Goal: Transaction & Acquisition: Book appointment/travel/reservation

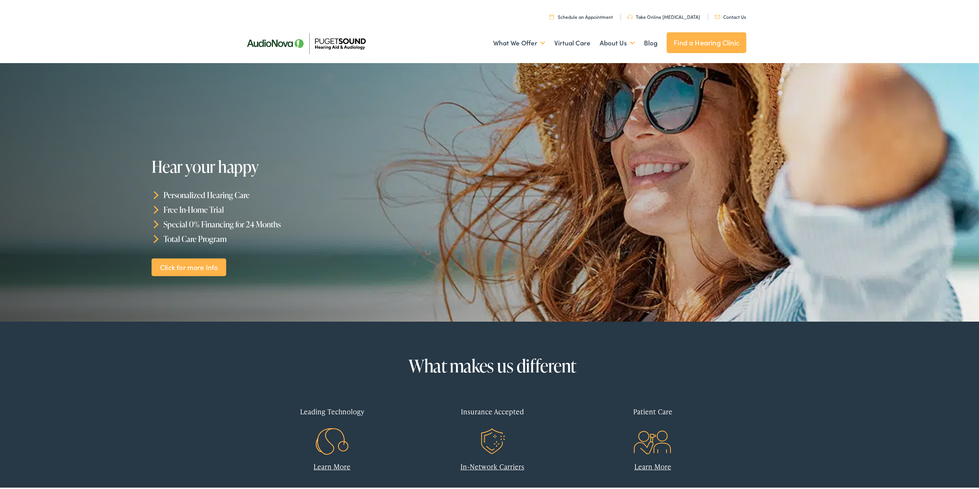
click at [708, 44] on link "Find a Hearing Clinic" at bounding box center [707, 41] width 80 height 21
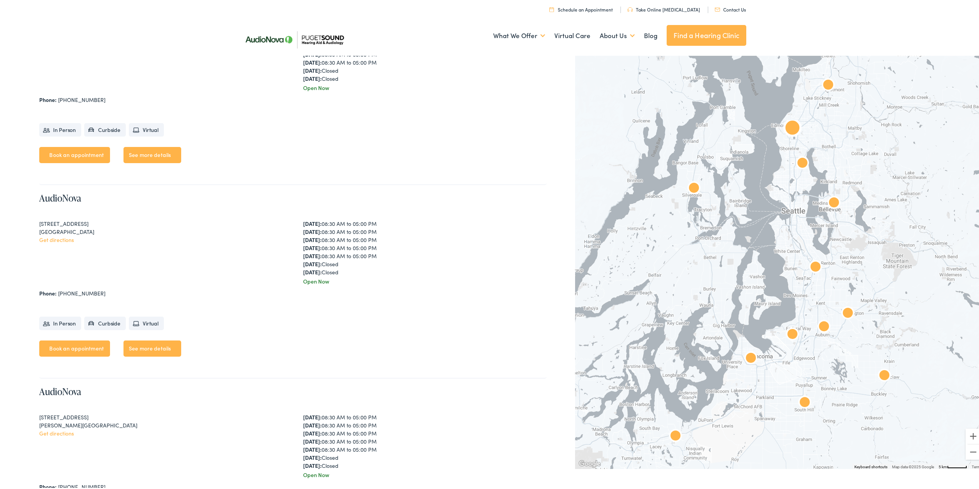
scroll to position [308, 0]
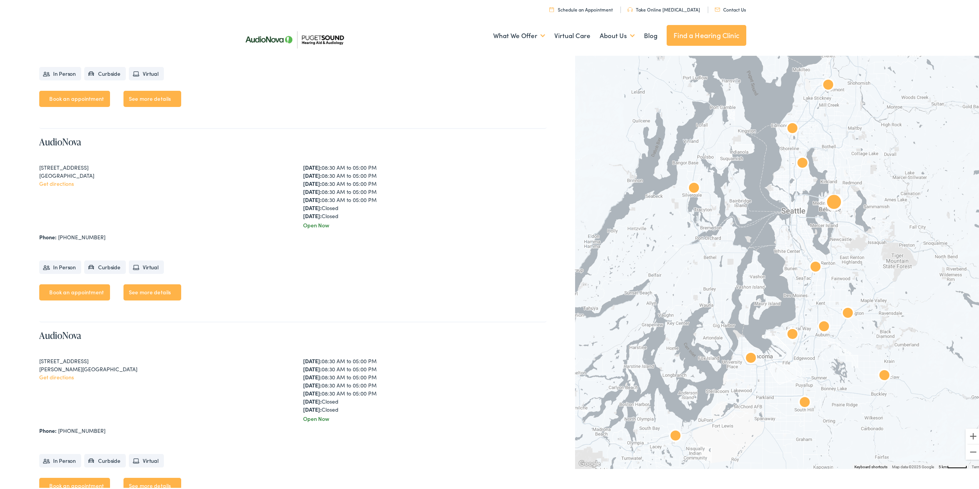
click at [63, 292] on link "Book an appointment" at bounding box center [74, 291] width 71 height 16
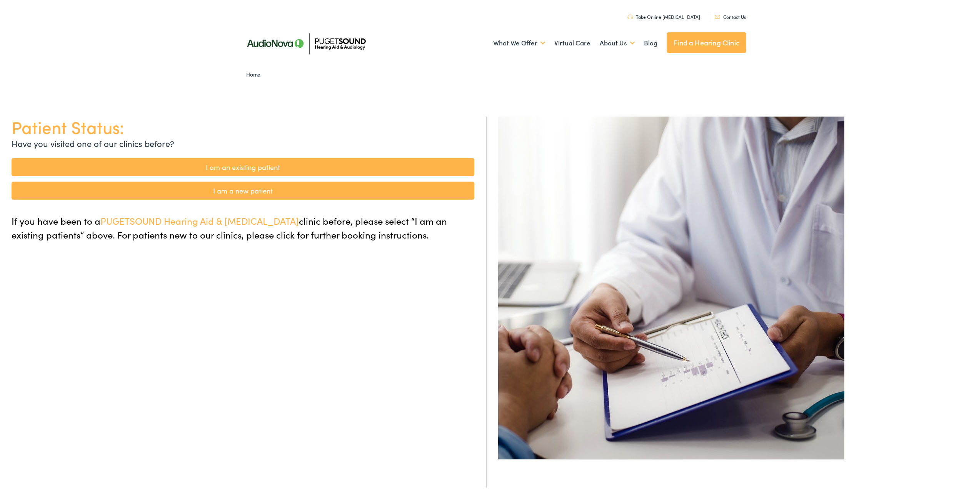
click at [267, 189] on link "I am a new patient" at bounding box center [243, 189] width 463 height 18
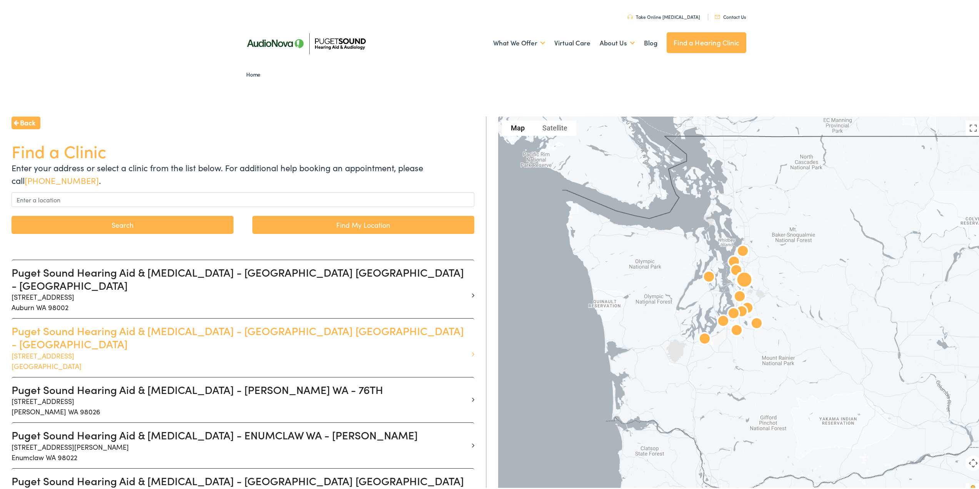
click at [335, 349] on p "1515 116th Ave NE #300 Bellevue WA 98004" at bounding box center [240, 359] width 457 height 21
